Goal: Transaction & Acquisition: Purchase product/service

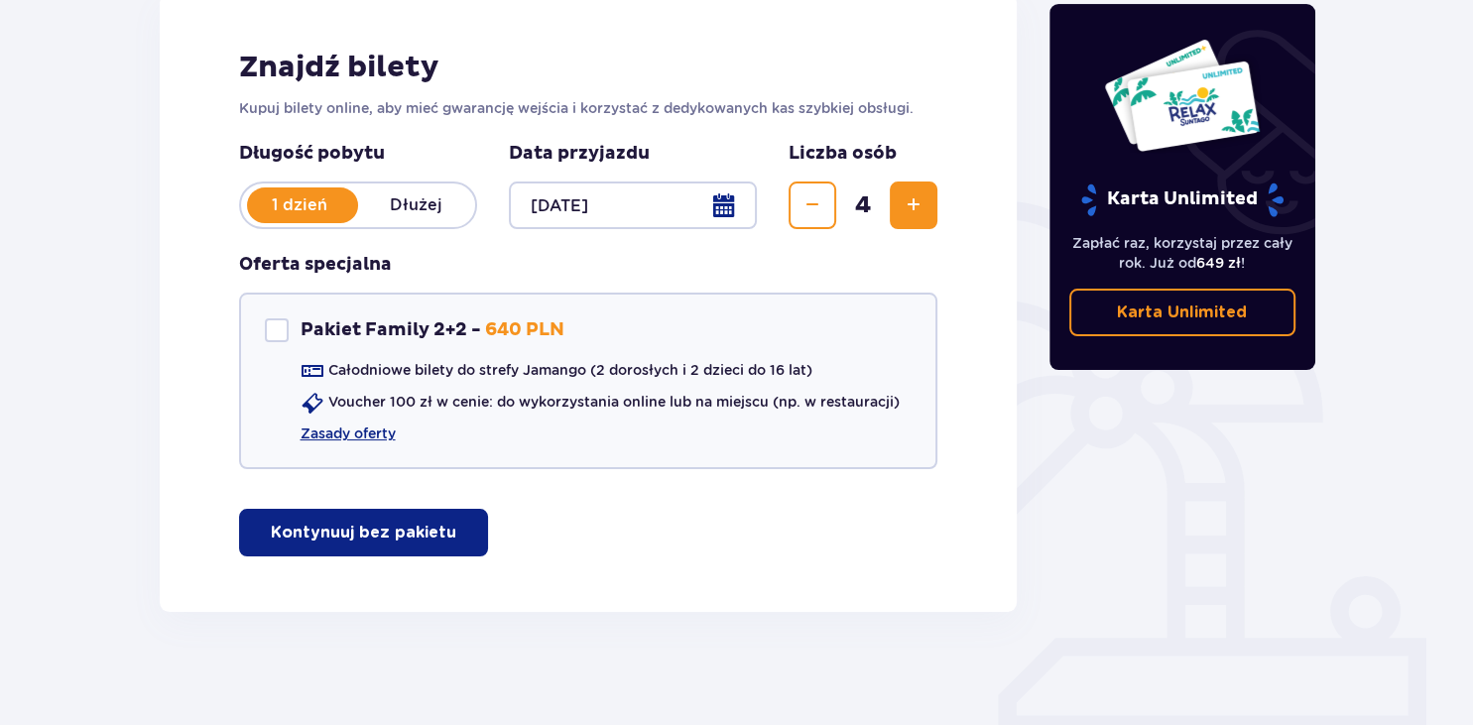
scroll to position [296, 0]
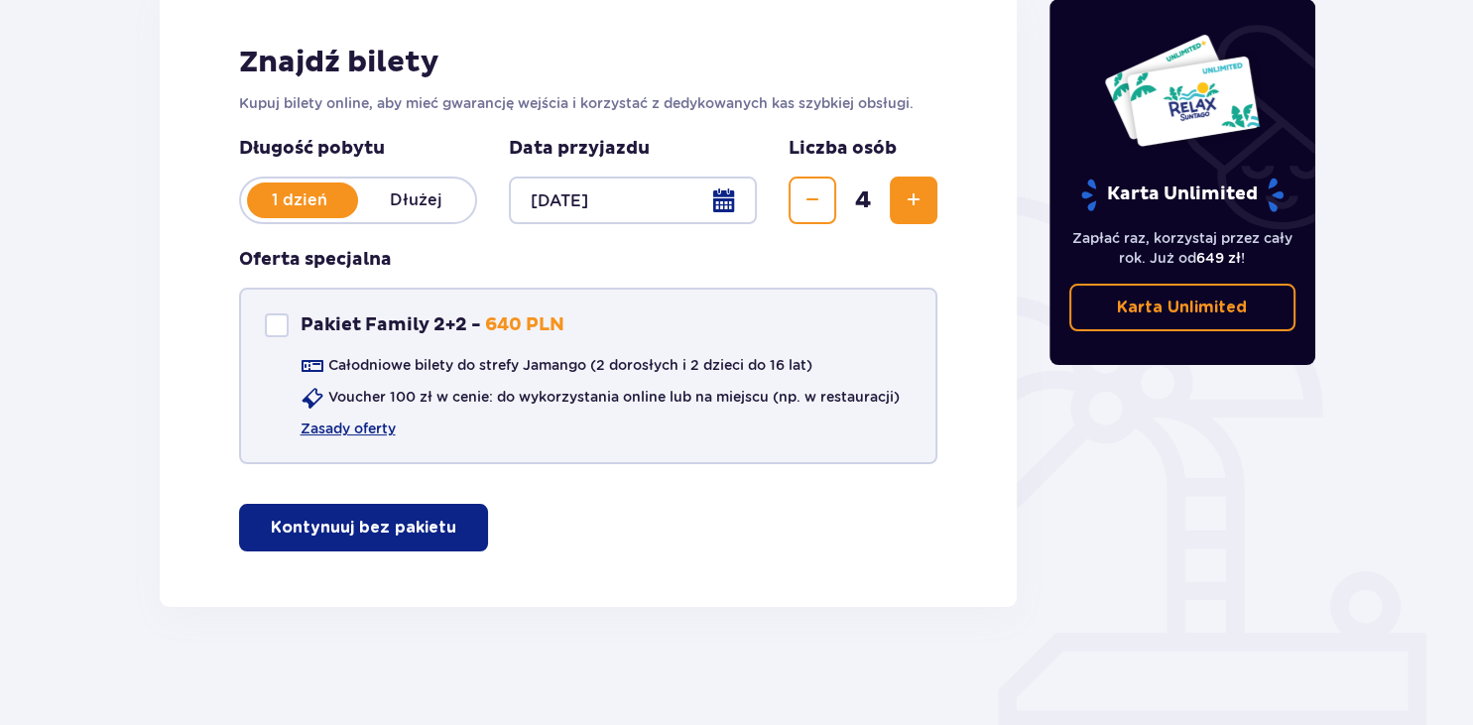
click at [280, 325] on div "Pakiet Family 2+2" at bounding box center [277, 325] width 24 height 24
checkbox input "true"
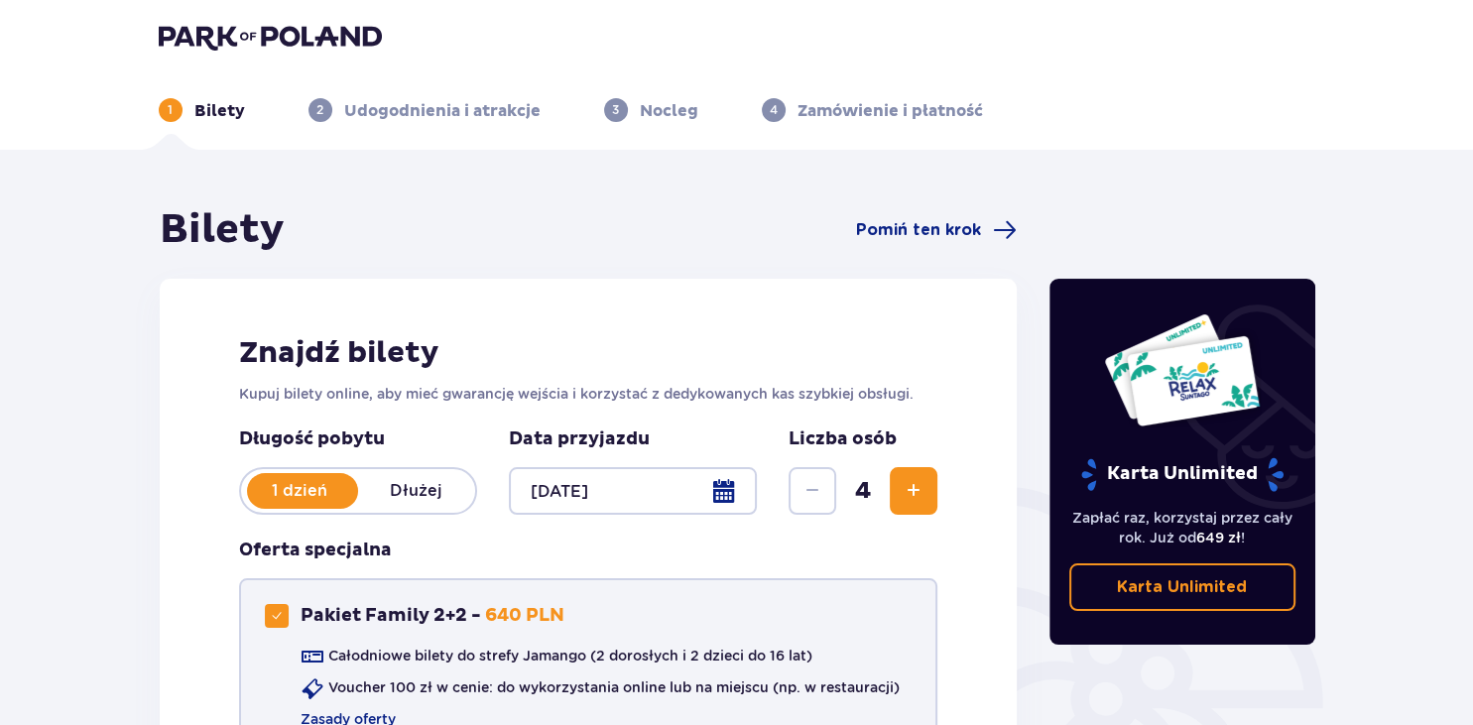
scroll to position [0, 0]
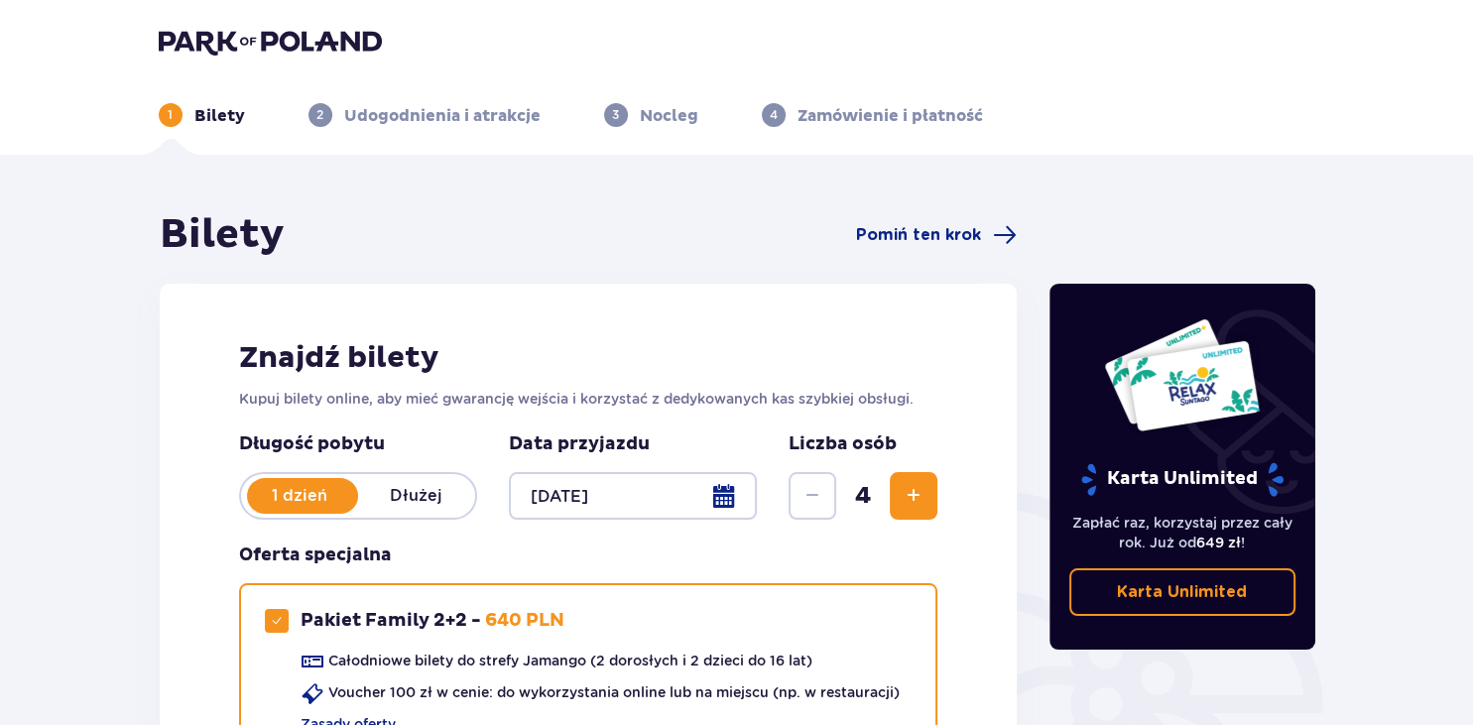
click at [403, 116] on p "Udogodnienia i atrakcje" at bounding box center [442, 116] width 196 height 22
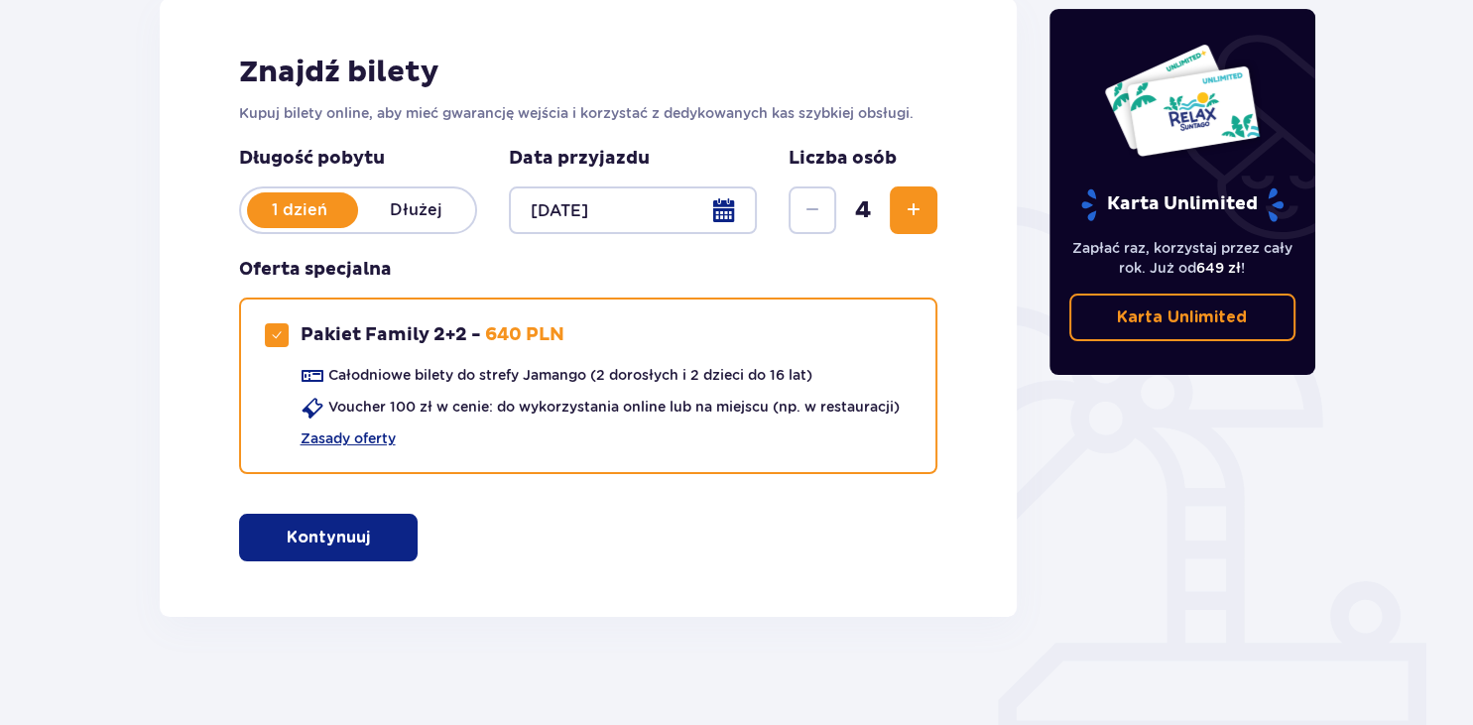
scroll to position [296, 0]
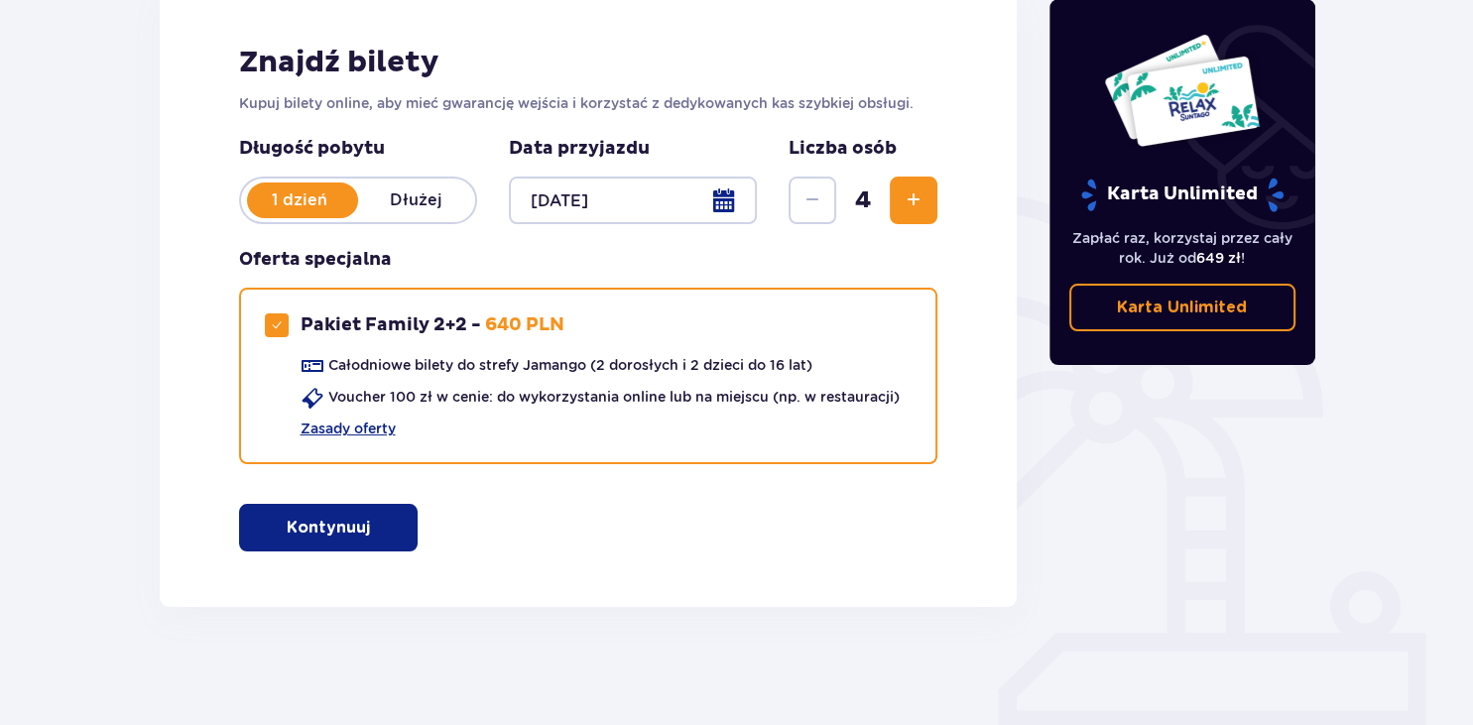
click at [318, 513] on button "Kontynuuj" at bounding box center [328, 528] width 179 height 48
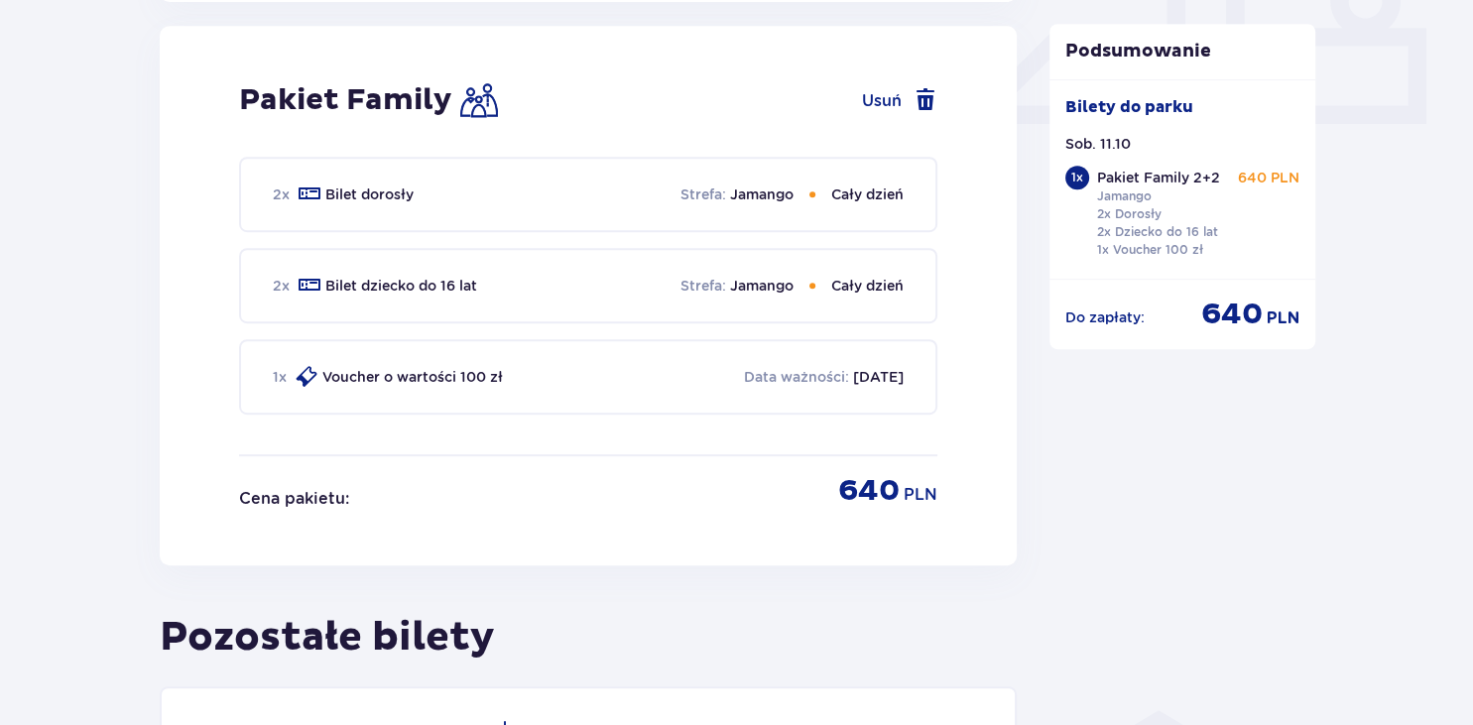
scroll to position [902, 0]
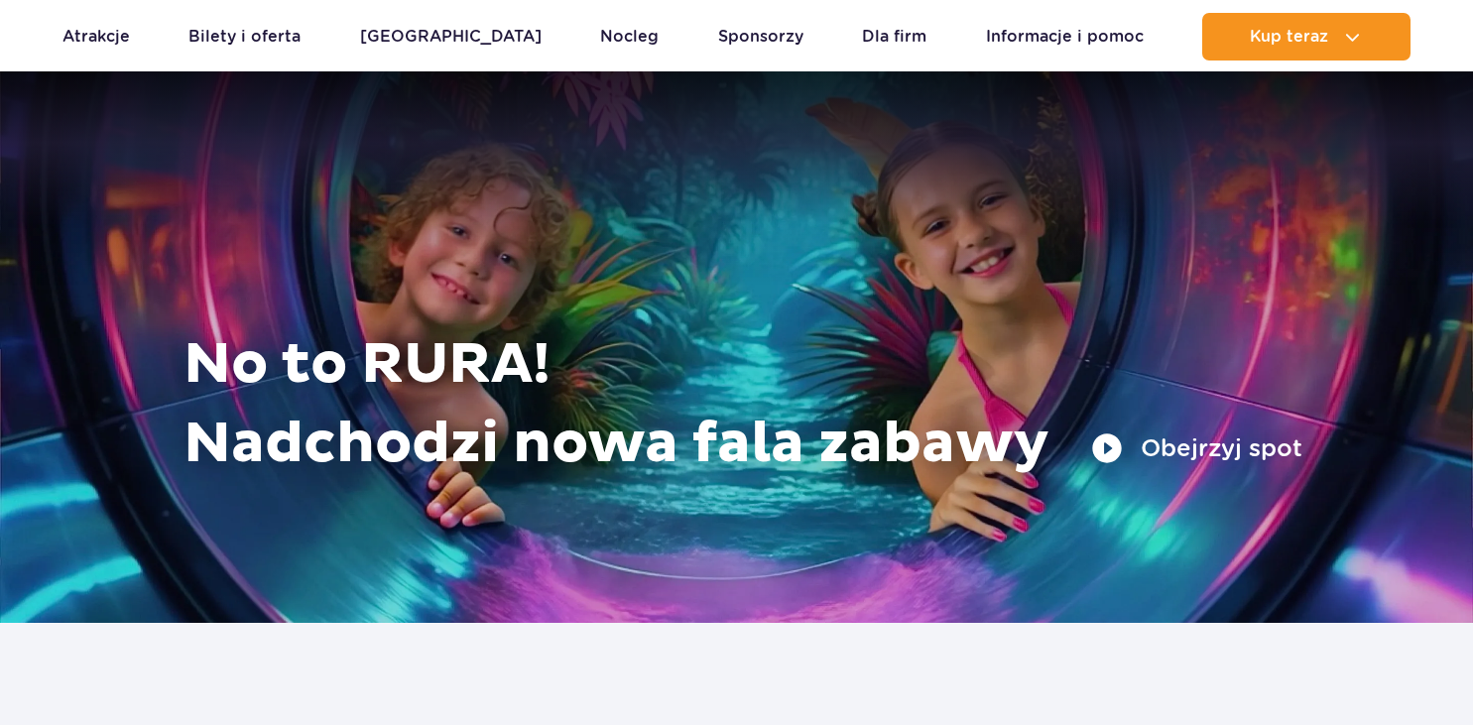
scroll to position [209, 0]
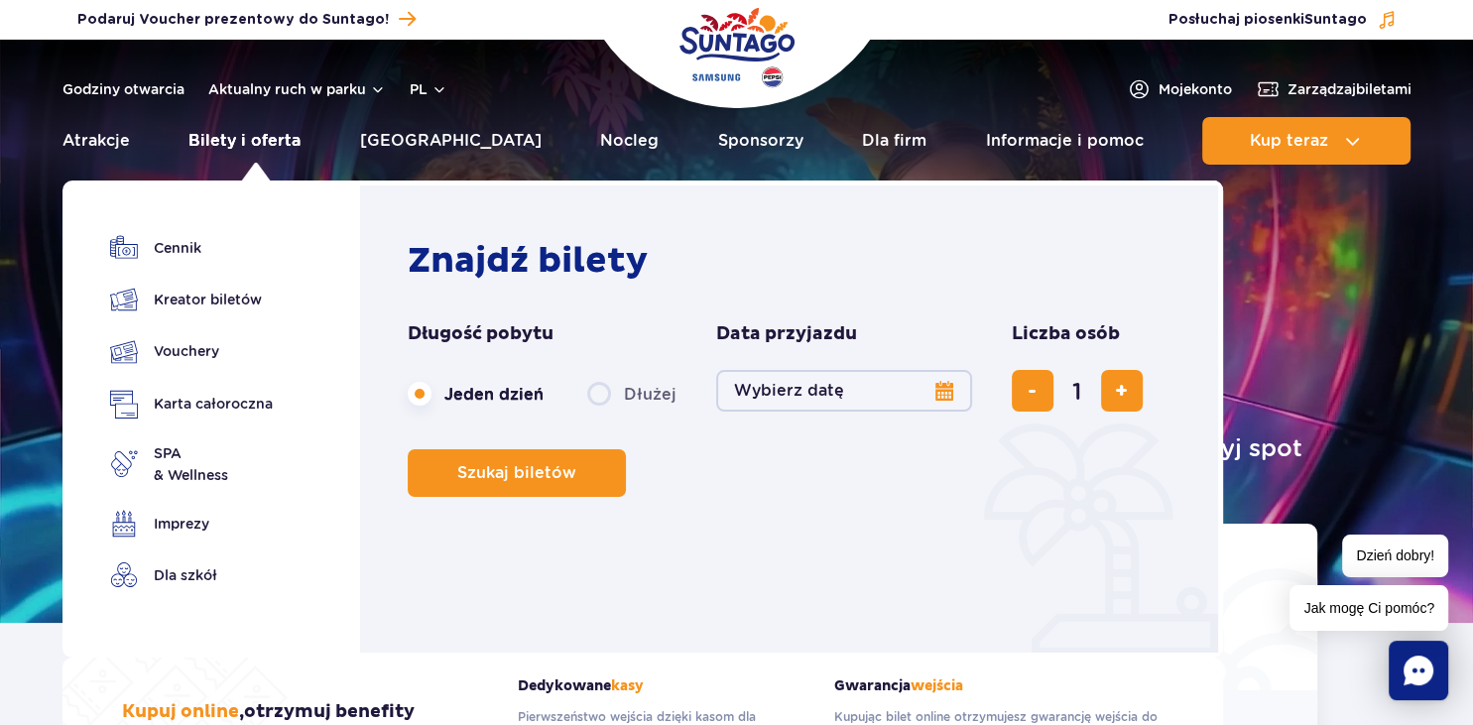
click at [249, 140] on link "Bilety i oferta" at bounding box center [244, 141] width 112 height 48
